Goal: Task Accomplishment & Management: Use online tool/utility

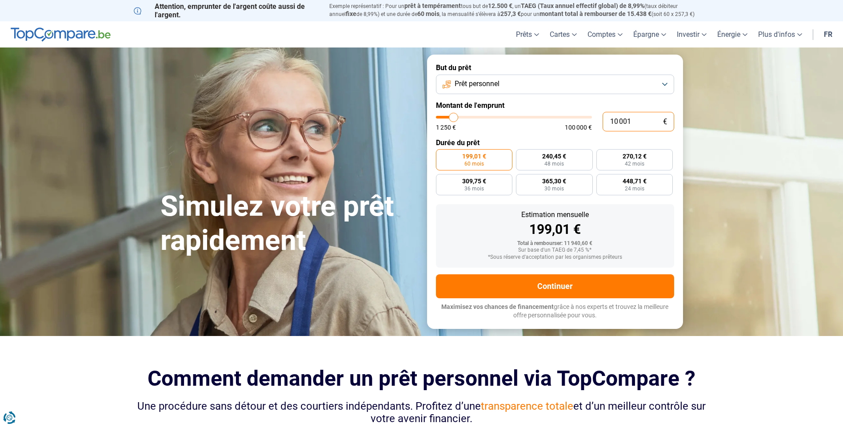
drag, startPoint x: 636, startPoint y: 119, endPoint x: 593, endPoint y: 121, distance: 42.2
click at [593, 121] on div "10 001 € 1 250 € 100 000 €" at bounding box center [555, 122] width 238 height 20
type input "3"
type input "1250"
type input "39"
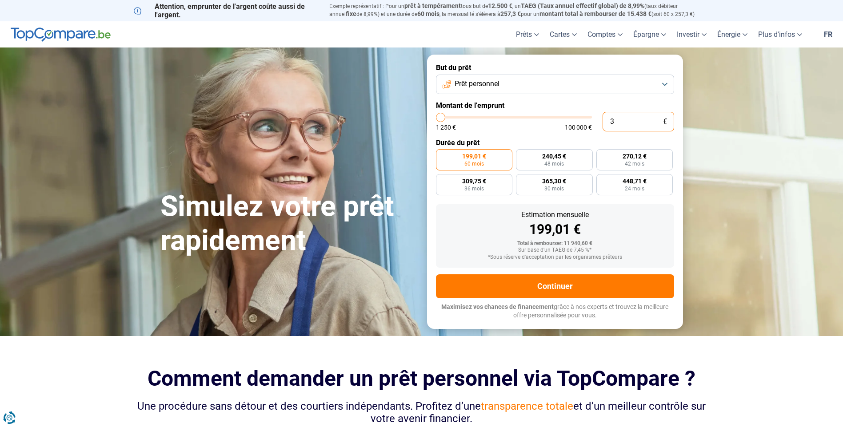
type input "1250"
type input "390"
type input "1250"
type input "3 900"
type input "4000"
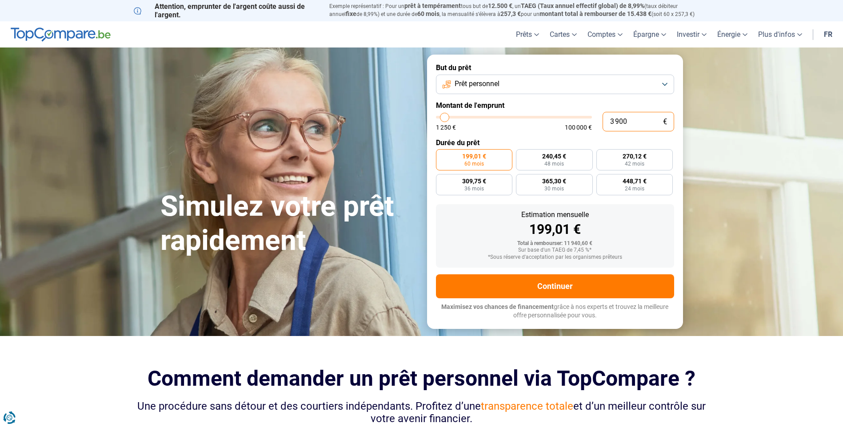
type input "39 000"
type input "39000"
radio input "false"
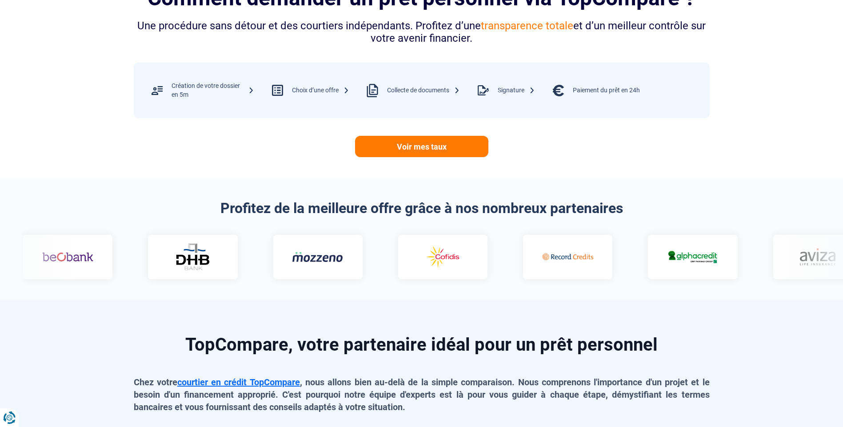
scroll to position [400, 0]
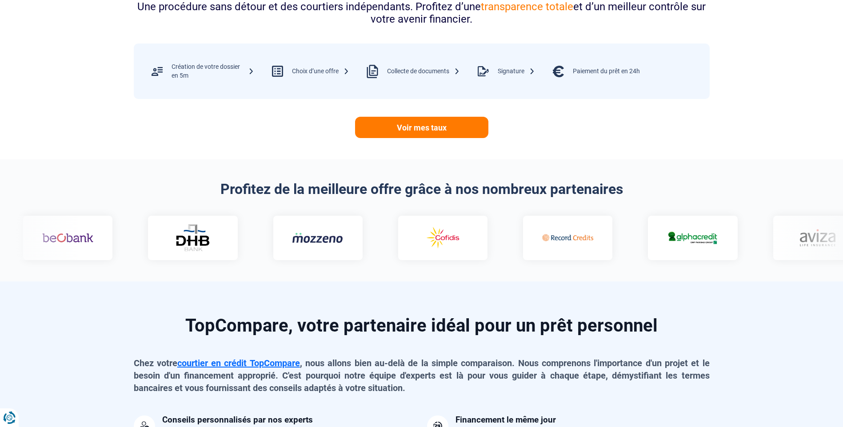
type input "39 000"
